Goal: Task Accomplishment & Management: Manage account settings

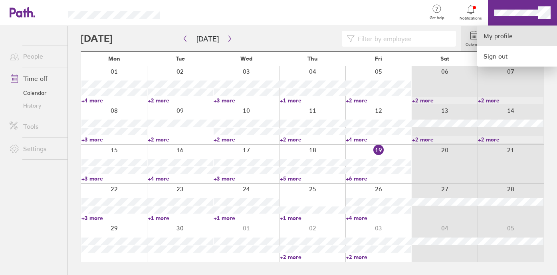
click at [506, 36] on link "My profile" at bounding box center [517, 36] width 80 height 20
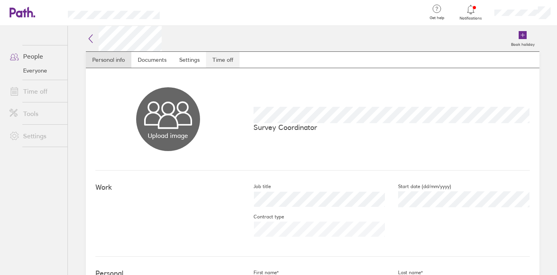
click at [220, 61] on link "Time off" at bounding box center [223, 60] width 34 height 16
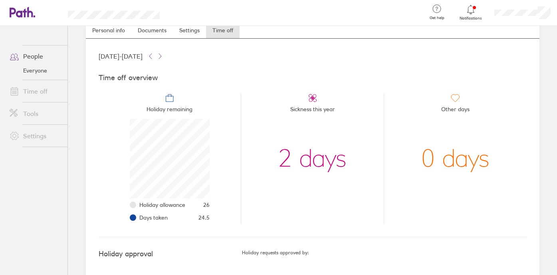
scroll to position [44, 0]
